Goal: Task Accomplishment & Management: Manage account settings

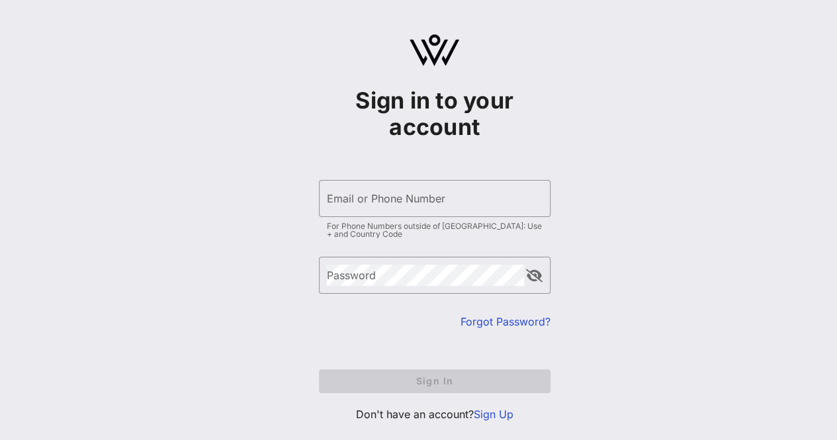
click at [387, 185] on div "Email or Phone Number" at bounding box center [435, 198] width 216 height 37
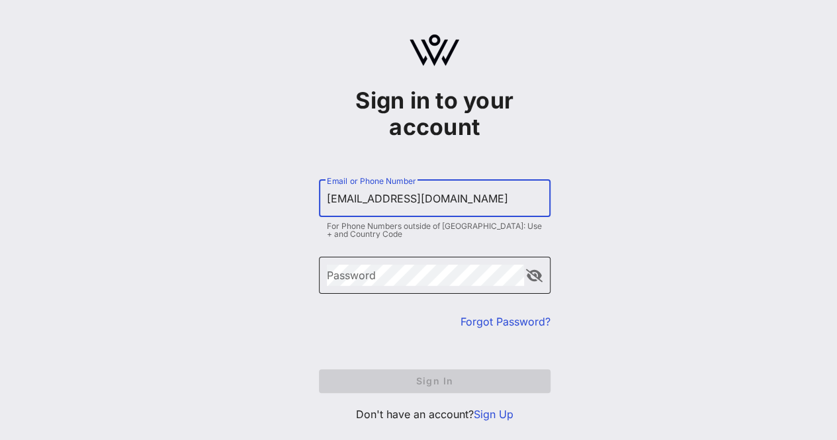
type input "[EMAIL_ADDRESS][DOMAIN_NAME]"
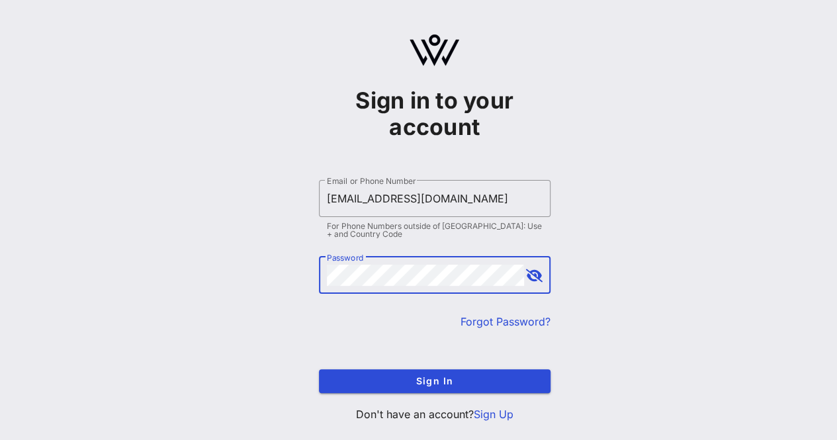
click at [540, 278] on button "append icon" at bounding box center [534, 275] width 17 height 13
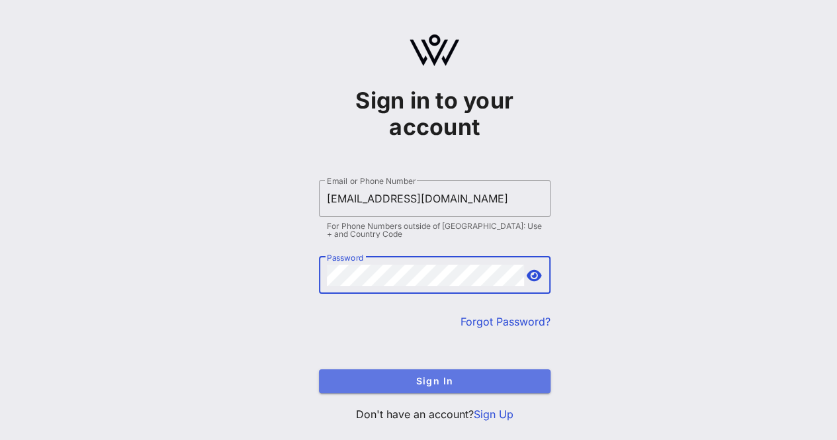
click at [436, 382] on span "Sign In" at bounding box center [434, 380] width 210 height 11
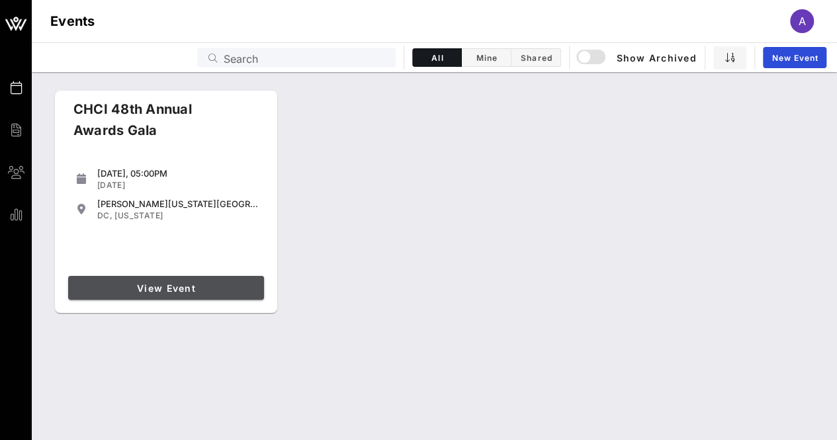
click at [130, 291] on span "View Event" at bounding box center [165, 287] width 185 height 11
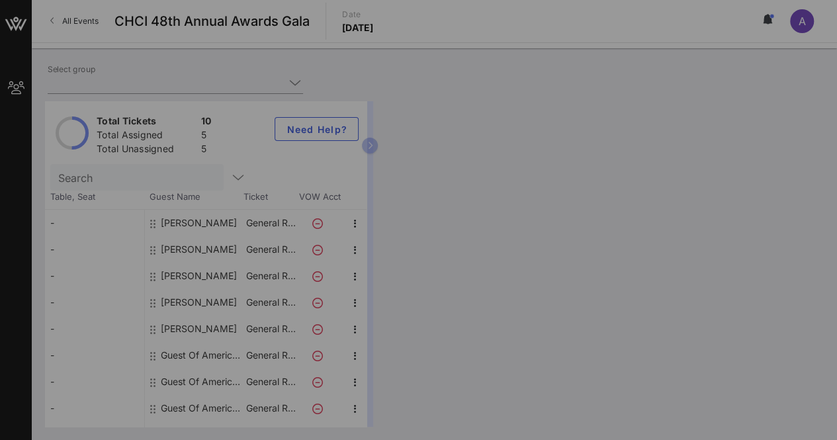
type input "American Hotel & Lodging Association (American Hotel & Lodging Association) [[P…"
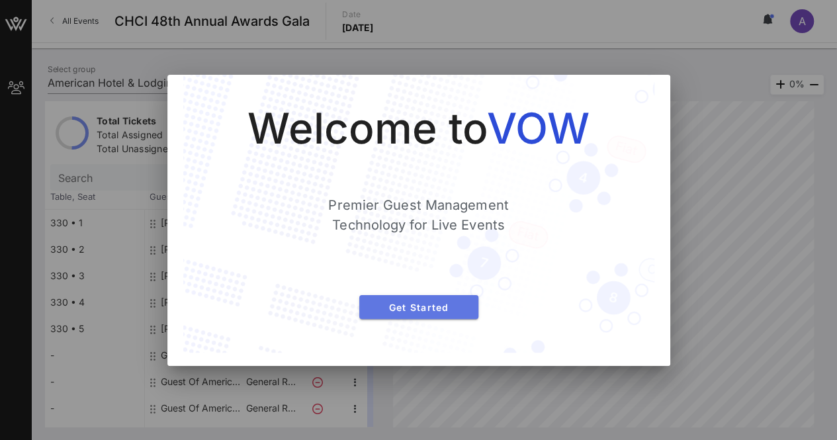
click at [435, 305] on span "Get Started" at bounding box center [419, 307] width 98 height 11
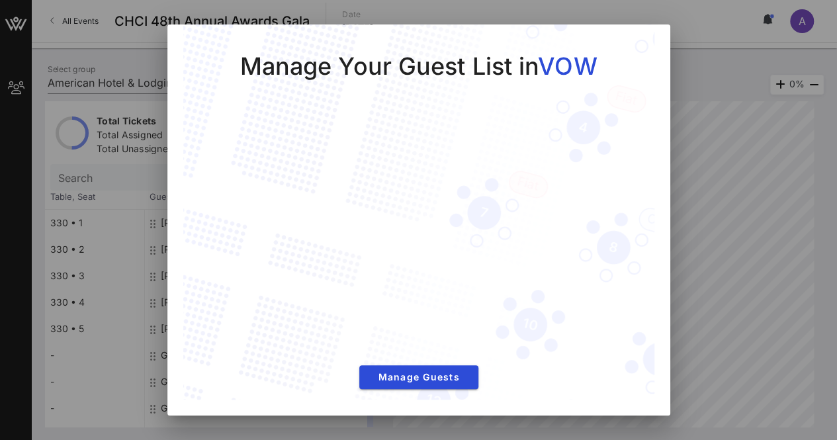
click at [409, 389] on div "Manage Your Guest List in VOW Manage Guests" at bounding box center [418, 212] width 471 height 377
click at [413, 377] on span "Manage Guests" at bounding box center [419, 376] width 98 height 11
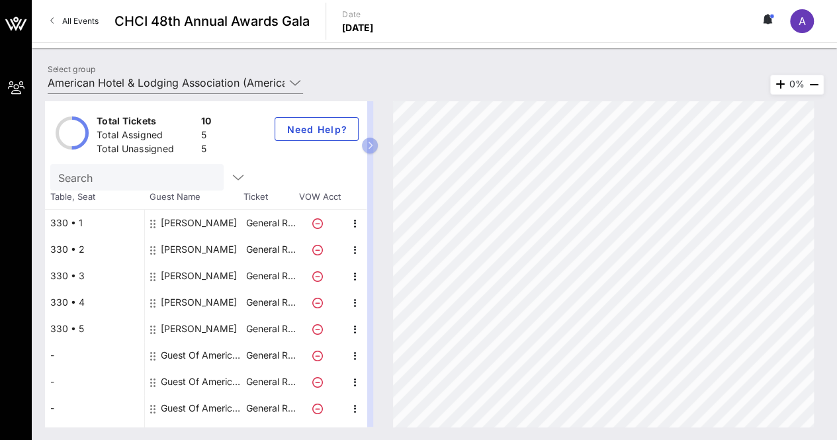
click at [220, 299] on div "[PERSON_NAME]" at bounding box center [199, 302] width 76 height 26
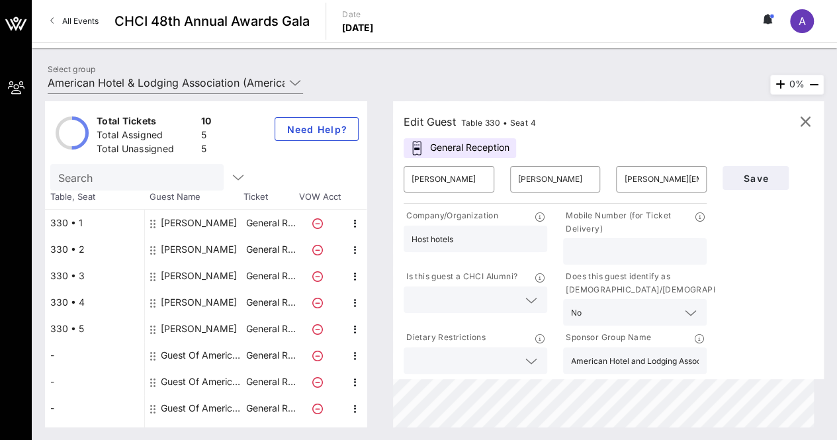
click at [620, 255] on input "text" at bounding box center [635, 251] width 128 height 17
paste input "[PHONE_NUMBER]"
type input "[PHONE_NUMBER]"
click at [766, 173] on span "Save" at bounding box center [755, 178] width 45 height 11
